Goal: Register for event/course: Register for event/course

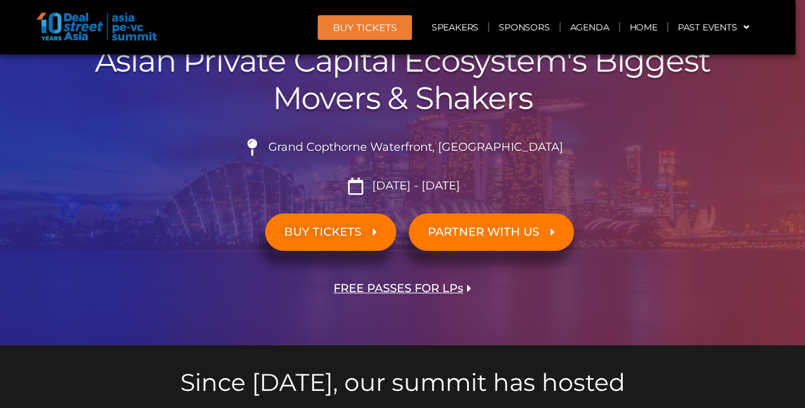
scroll to position [190, 0]
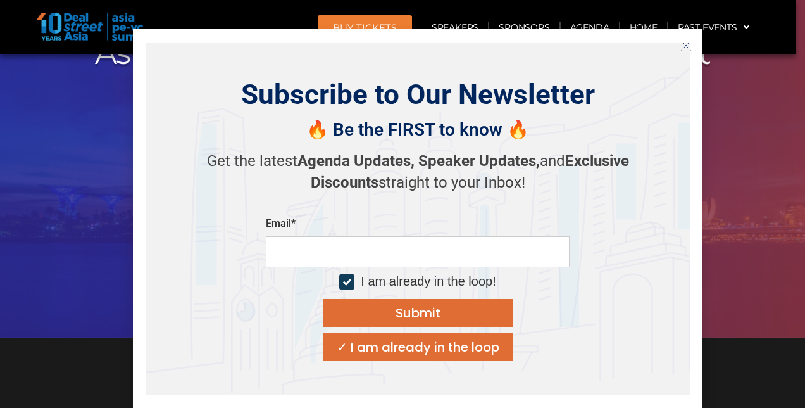
click at [335, 245] on input "email" at bounding box center [418, 251] width 304 height 31
type input "**********"
click at [480, 318] on button "Submit" at bounding box center [418, 313] width 190 height 28
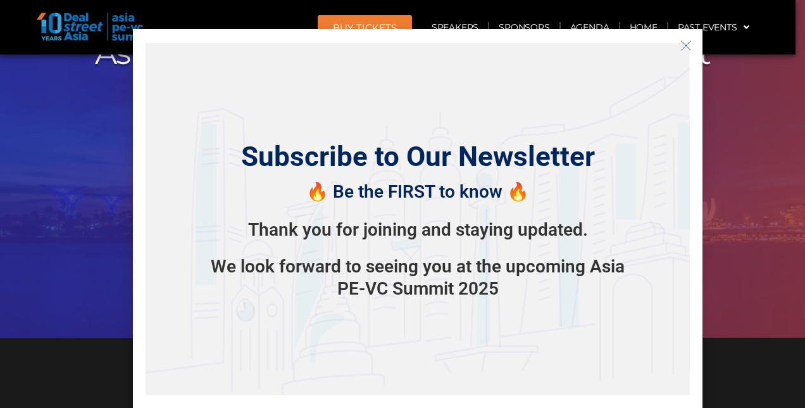
click at [681, 45] on icon "Close" at bounding box center [685, 45] width 11 height 11
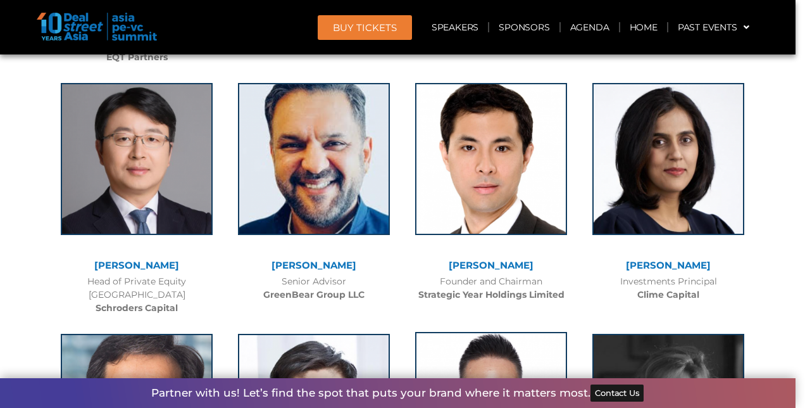
scroll to position [4431, 0]
click at [718, 22] on link "Past Events" at bounding box center [713, 27] width 91 height 29
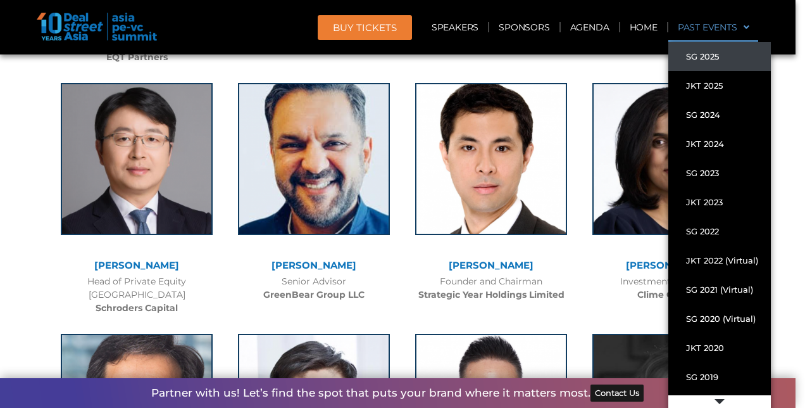
click at [711, 56] on link "SG 2025" at bounding box center [719, 56] width 103 height 29
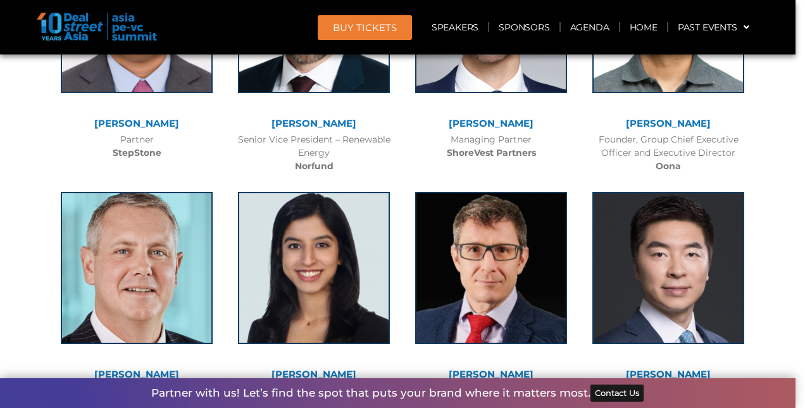
scroll to position [6077, 0]
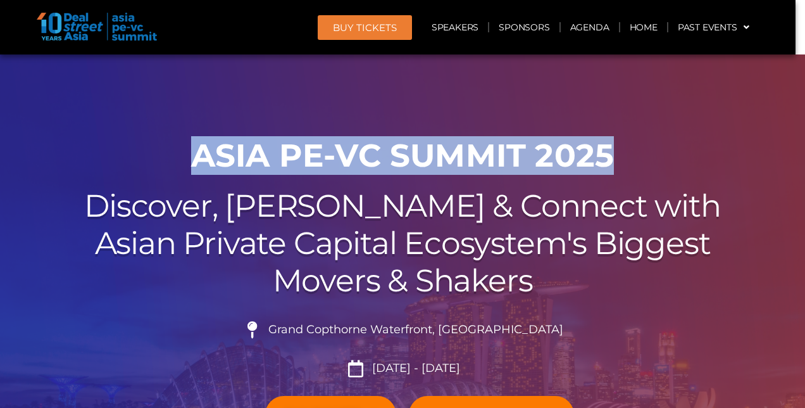
drag, startPoint x: 174, startPoint y: 162, endPoint x: 620, endPoint y: 160, distance: 446.3
click at [620, 160] on h1 "ASIA PE-VC Summit 2025" at bounding box center [402, 156] width 709 height 38
drag, startPoint x: 620, startPoint y: 160, endPoint x: 544, endPoint y: 163, distance: 76.7
copy h1 "ASIA PE-VC Summit 2025"
